Goal: Transaction & Acquisition: Purchase product/service

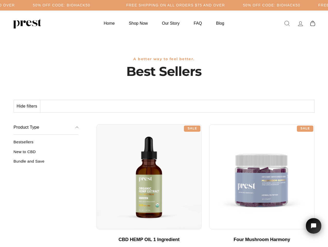
click at [164, 123] on div "**********" at bounding box center [205, 122] width 218 height 4
click at [27, 106] on button "Hide filters" at bounding box center [27, 106] width 26 height 12
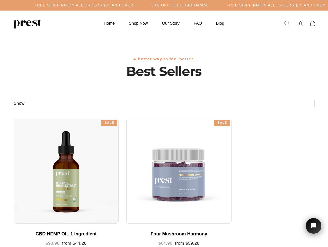
click at [46, 153] on div at bounding box center [66, 171] width 105 height 105
click at [46, 163] on div at bounding box center [66, 171] width 105 height 105
